Goal: Task Accomplishment & Management: Manage account settings

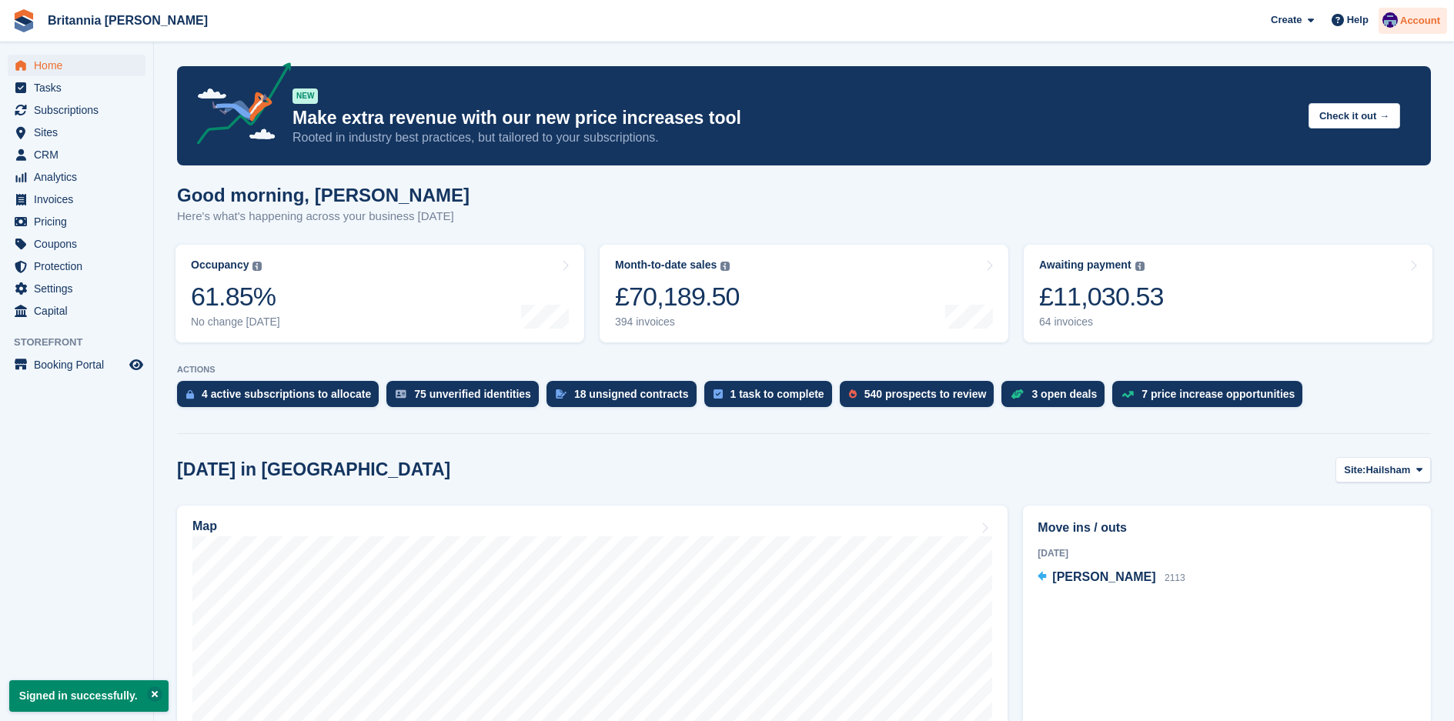
click at [1405, 18] on span "Account" at bounding box center [1420, 20] width 40 height 15
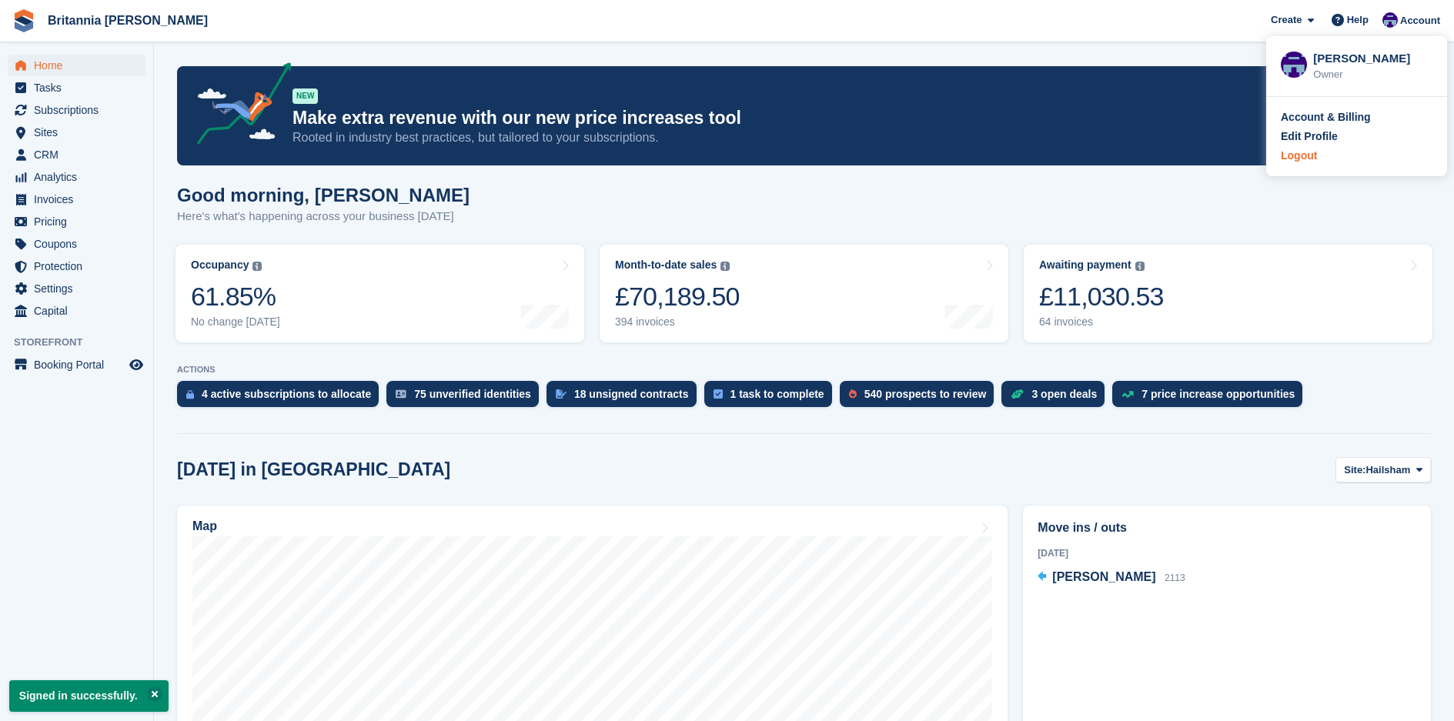
click at [1312, 156] on div "Logout" at bounding box center [1298, 156] width 36 height 16
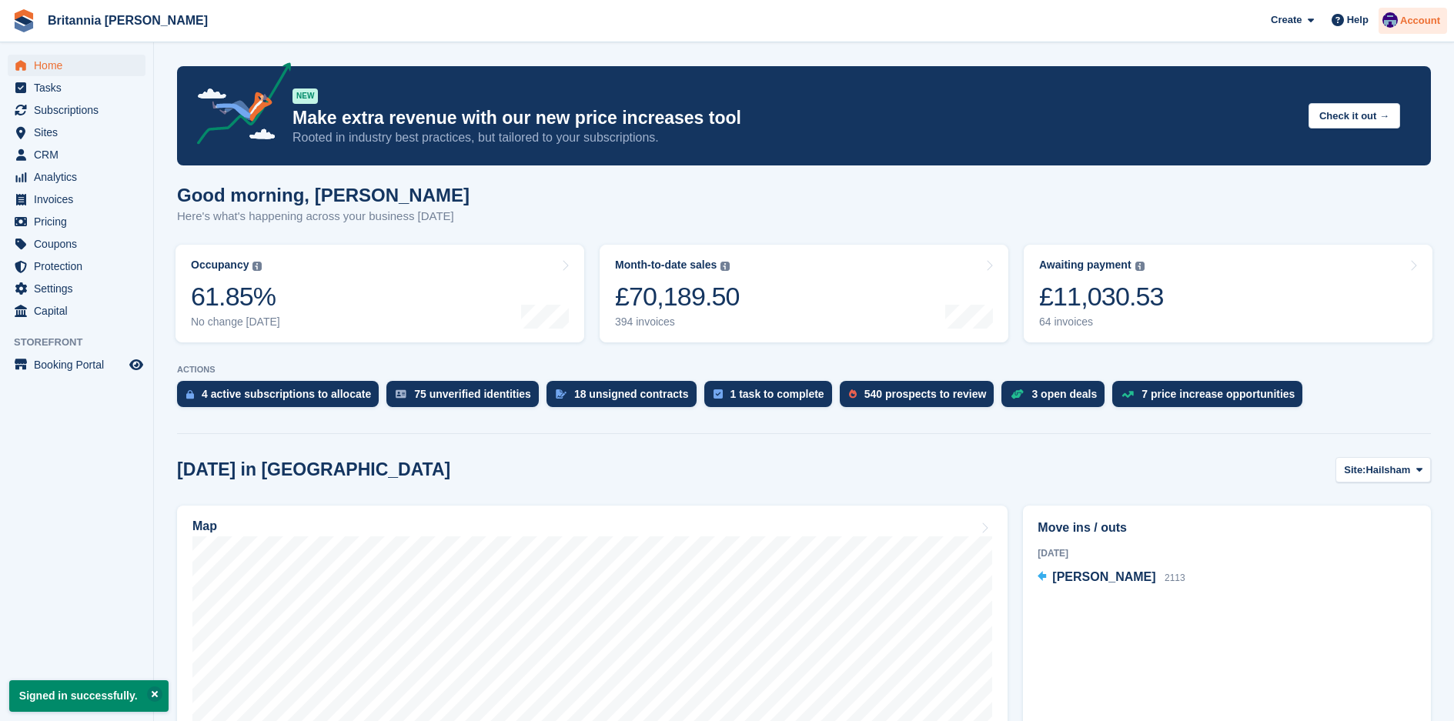
click at [1423, 23] on span "Account" at bounding box center [1420, 20] width 40 height 15
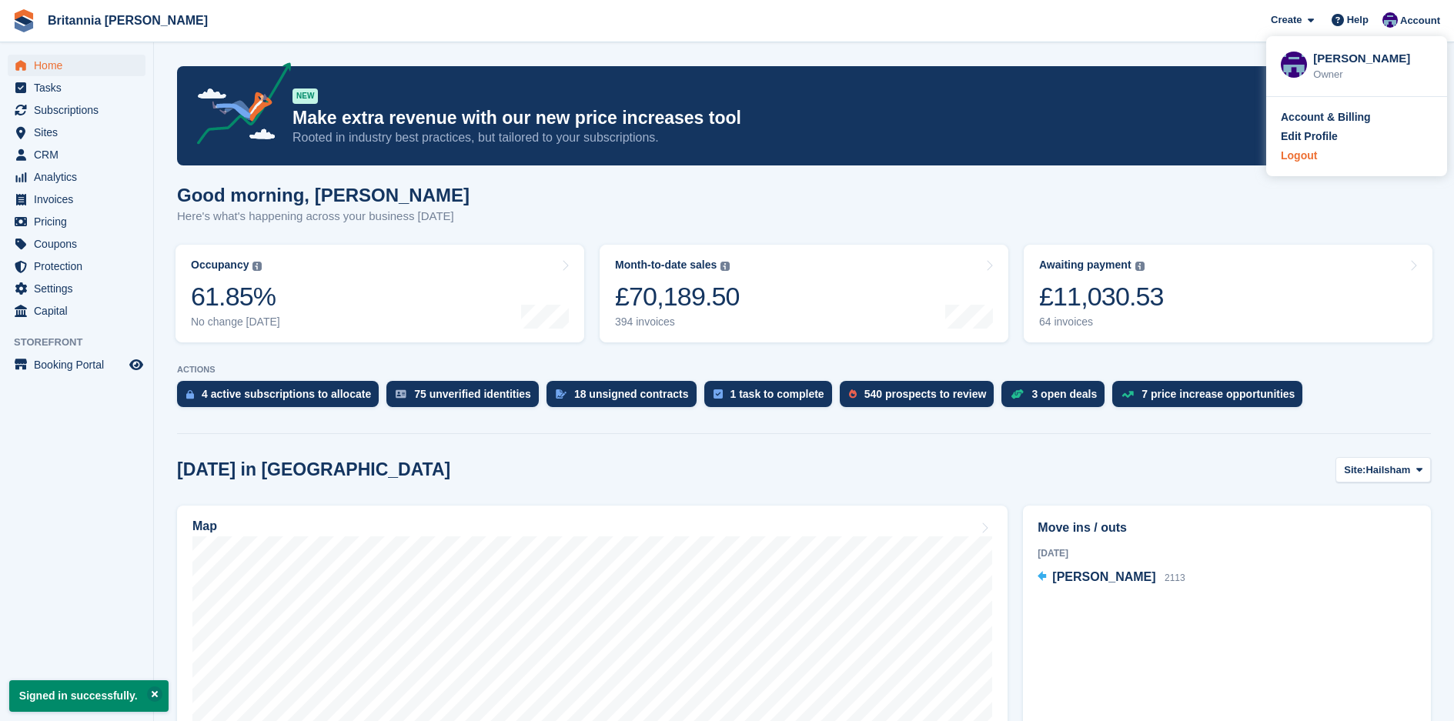
click at [1307, 161] on div "Logout" at bounding box center [1298, 156] width 36 height 16
